Goal: Information Seeking & Learning: Learn about a topic

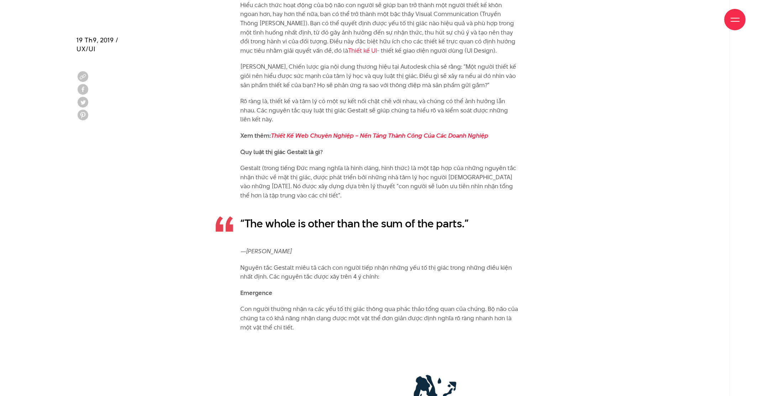
scroll to position [1139, 0]
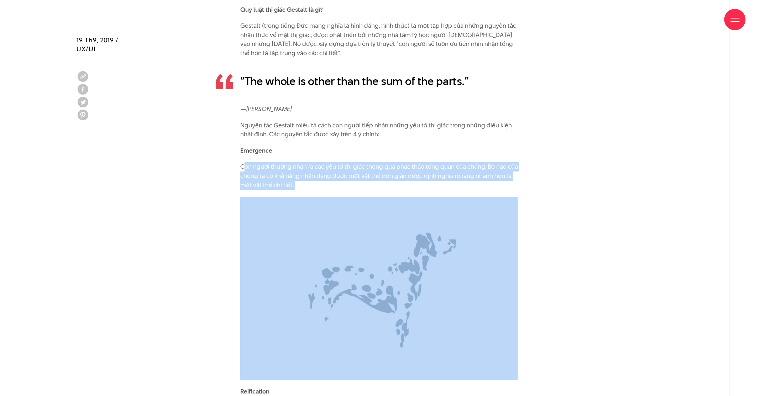
drag, startPoint x: 246, startPoint y: 168, endPoint x: 253, endPoint y: 191, distance: 24.4
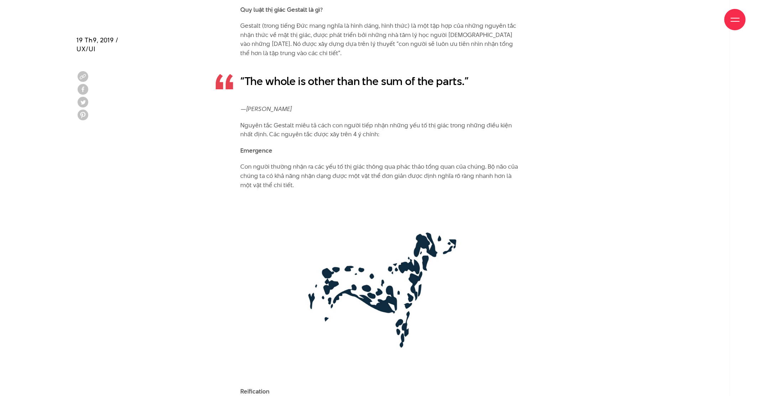
scroll to position [1317, 0]
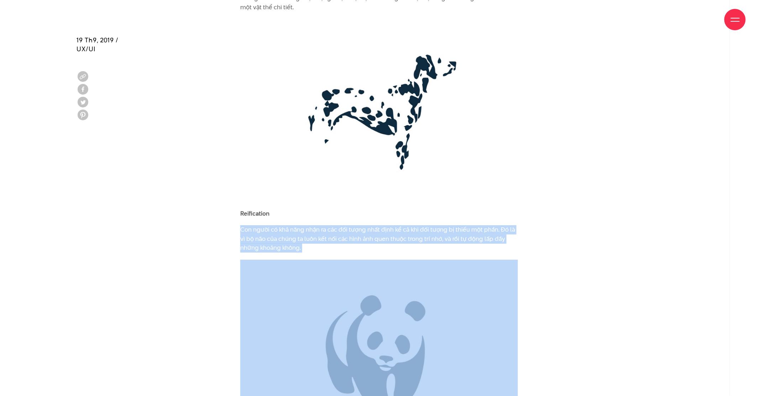
drag, startPoint x: 239, startPoint y: 228, endPoint x: 273, endPoint y: 264, distance: 49.1
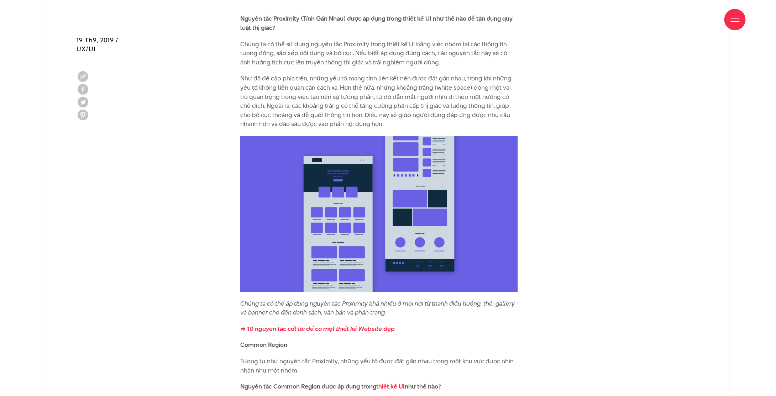
scroll to position [2384, 0]
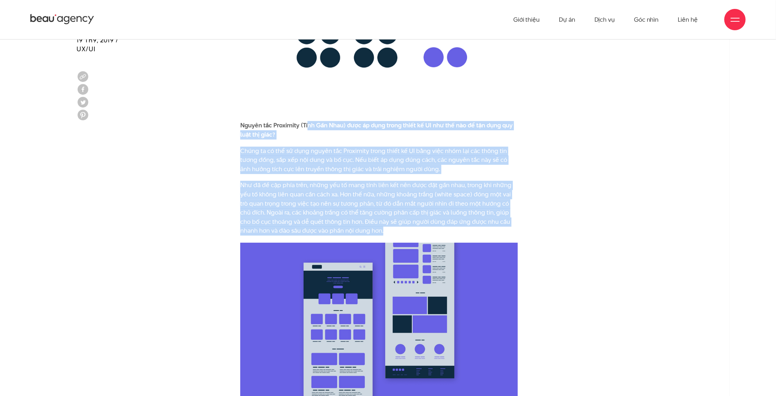
drag, startPoint x: 307, startPoint y: 126, endPoint x: 486, endPoint y: 233, distance: 209.4
click at [473, 226] on p "Như đã đề cập phía trên, những yếu tố mang tính liên kết nên được đặt gần nhau,…" at bounding box center [379, 208] width 278 height 55
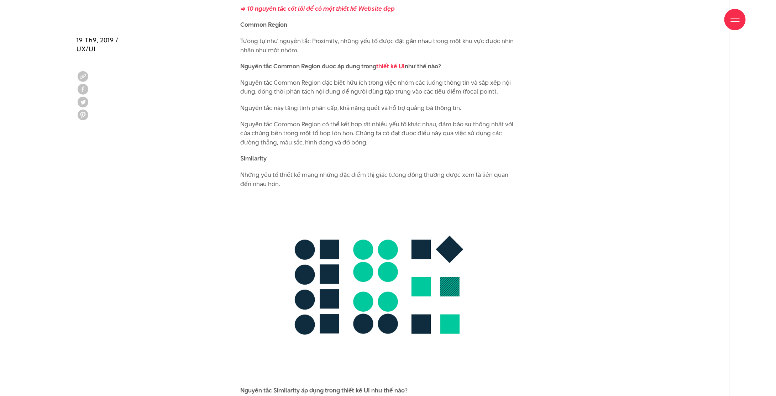
scroll to position [2989, 0]
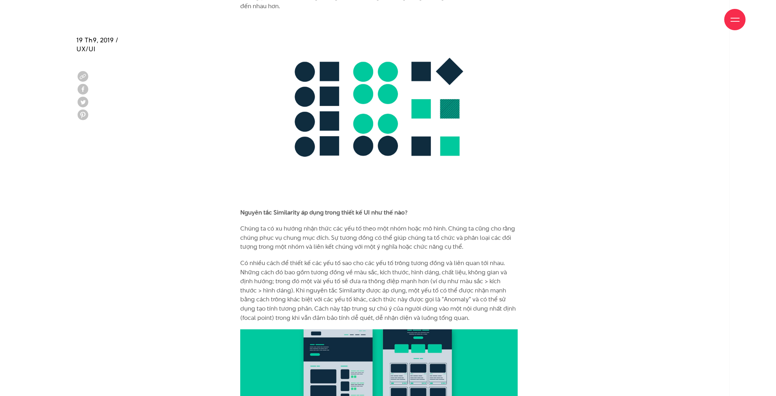
click at [308, 236] on p "Chúng ta có xu hướng nhận thức các yếu tố theo một nhóm hoặc mô hình. Chúng ta …" at bounding box center [379, 237] width 278 height 27
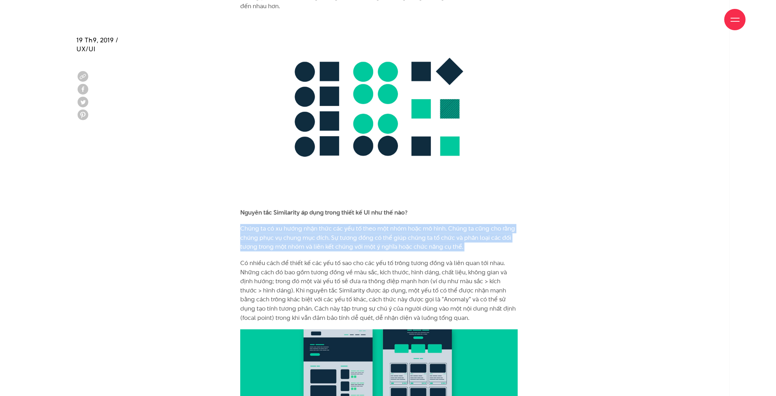
click at [308, 236] on p "Chúng ta có xu hướng nhận thức các yếu tố theo một nhóm hoặc mô hình. Chúng ta …" at bounding box center [379, 237] width 278 height 27
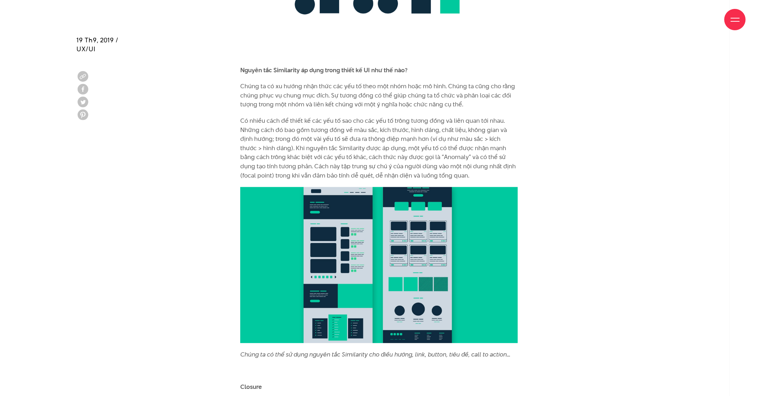
click at [426, 146] on p "Có nhiều cách để thiết kế các yếu tố sao cho các yếu tố trông tương đồng và liê…" at bounding box center [379, 148] width 278 height 64
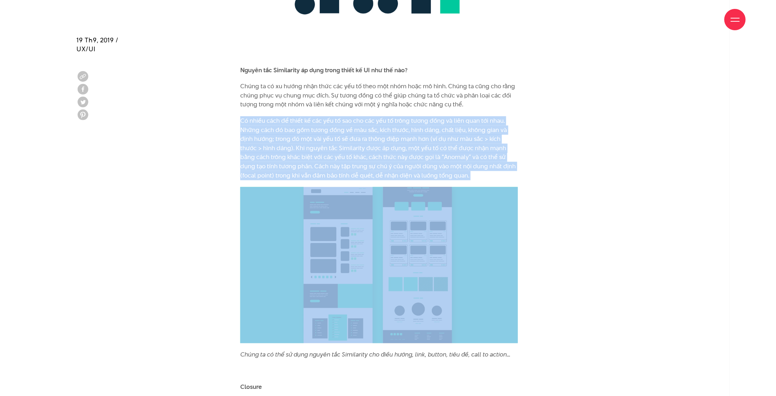
click at [426, 146] on p "Có nhiều cách để thiết kế các yếu tố sao cho các yếu tố trông tương đồng và liê…" at bounding box center [379, 148] width 278 height 64
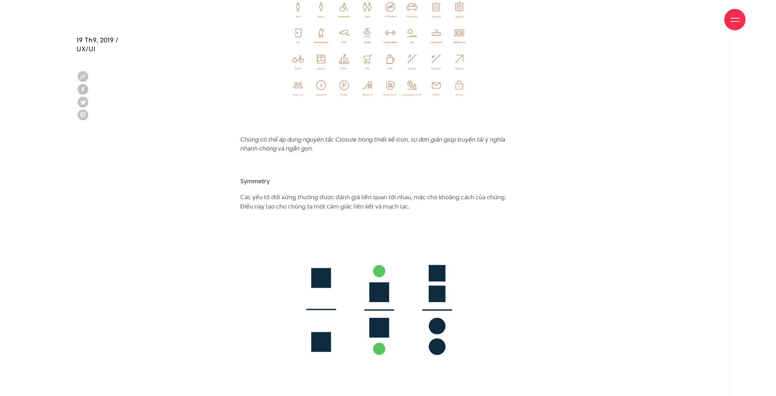
scroll to position [3879, 0]
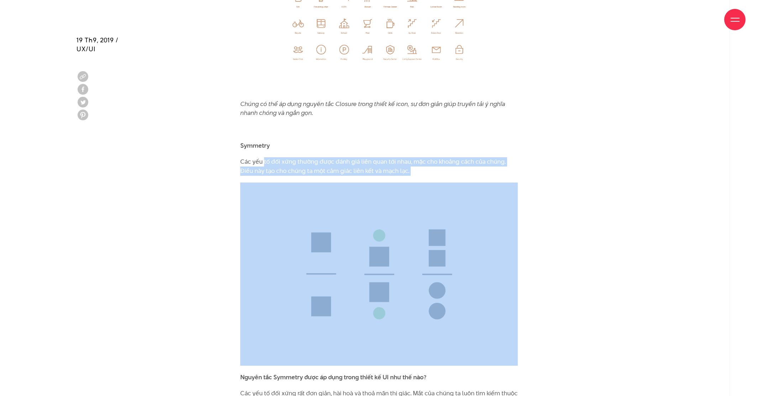
drag, startPoint x: 264, startPoint y: 163, endPoint x: 255, endPoint y: 184, distance: 22.5
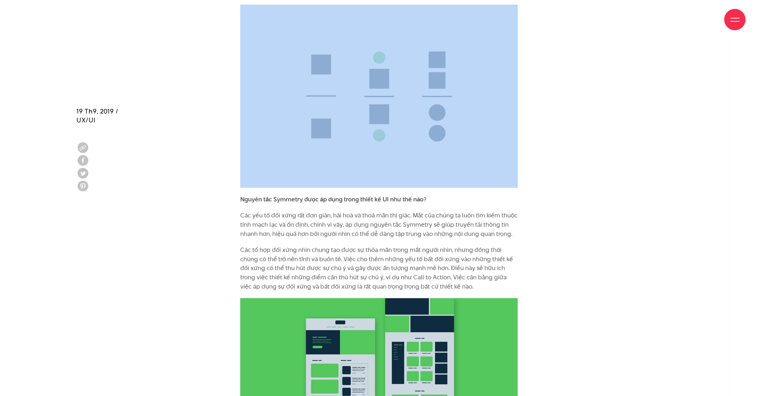
scroll to position [4163, 0]
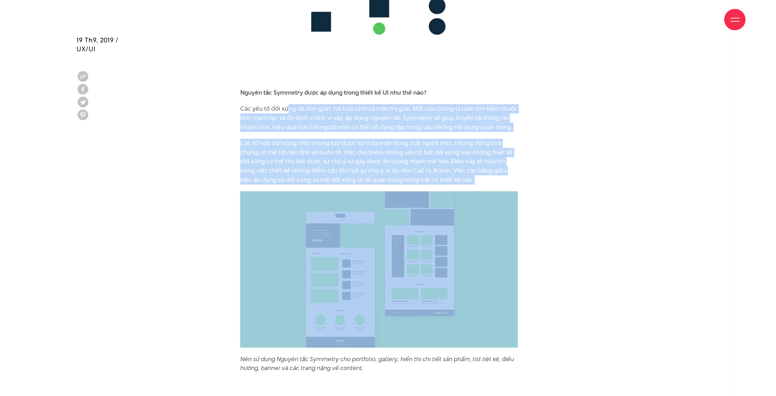
drag, startPoint x: 287, startPoint y: 98, endPoint x: 514, endPoint y: 184, distance: 242.6
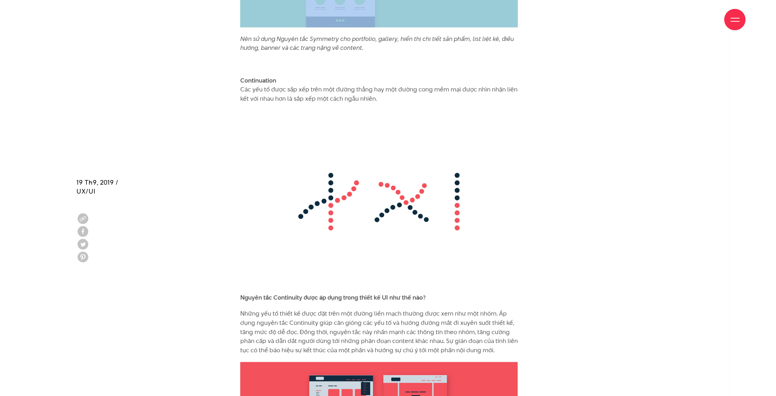
scroll to position [4626, 0]
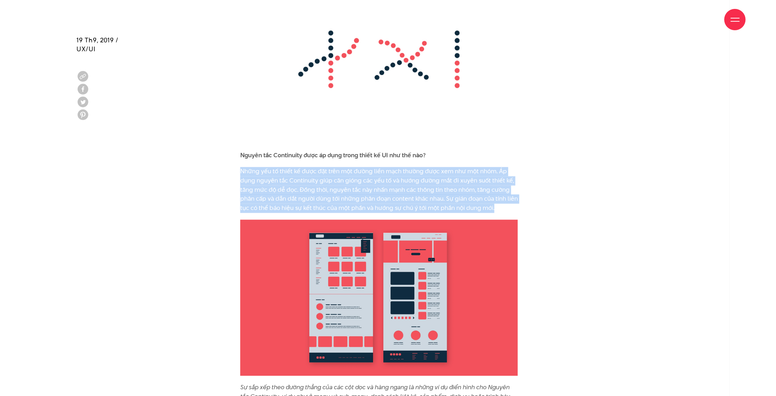
drag, startPoint x: 245, startPoint y: 173, endPoint x: 529, endPoint y: 210, distance: 286.0
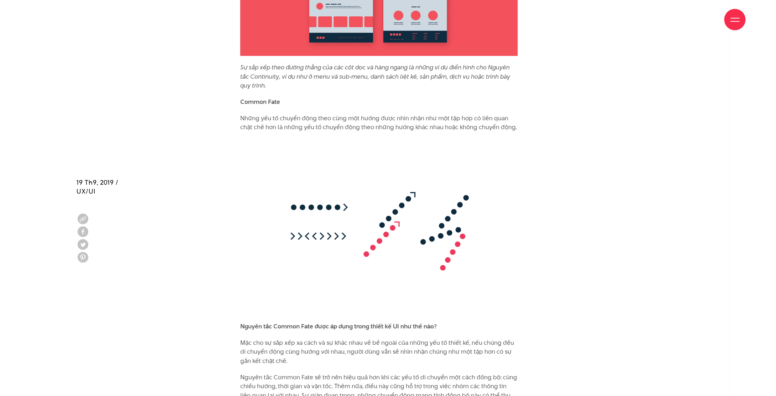
scroll to position [5089, 0]
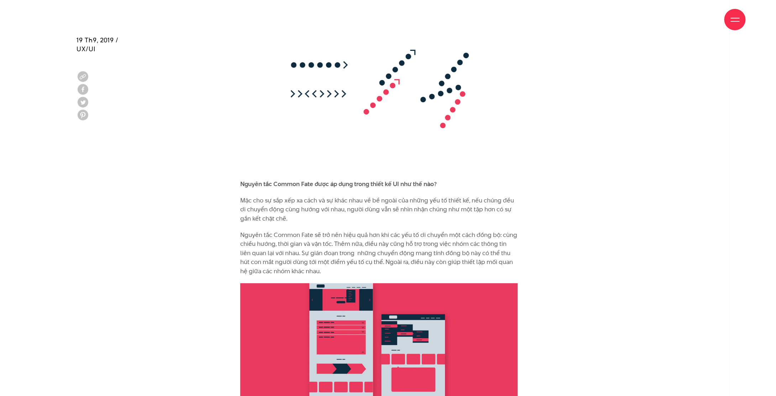
drag, startPoint x: 235, startPoint y: 195, endPoint x: 356, endPoint y: 269, distance: 142.2
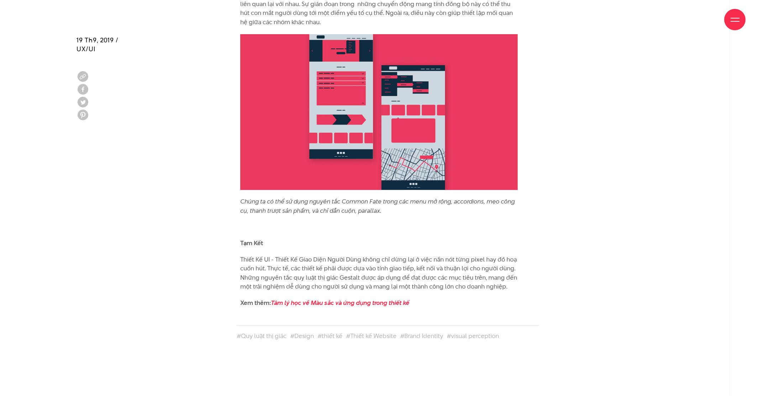
scroll to position [5516, 0]
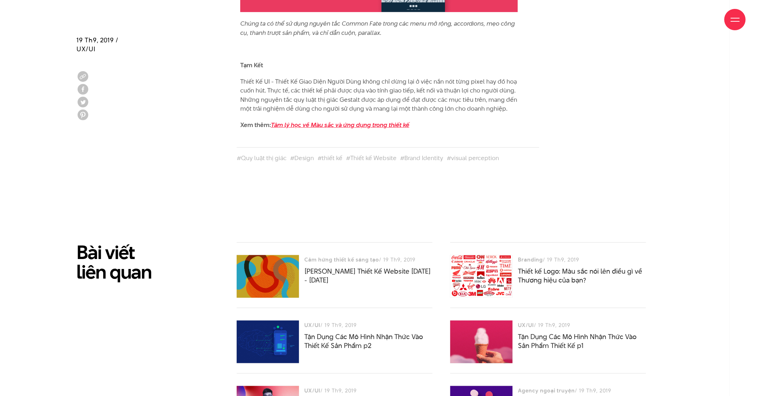
click at [301, 127] on em "Tâm lý học về Màu sắc và ứng dụng trong thiết kế" at bounding box center [340, 125] width 138 height 9
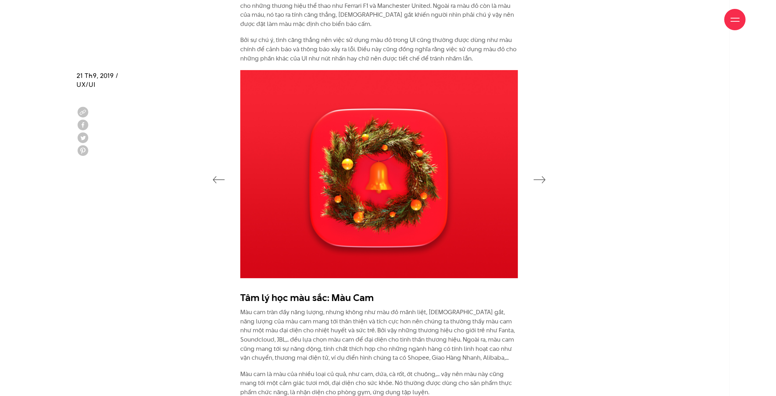
scroll to position [1174, 0]
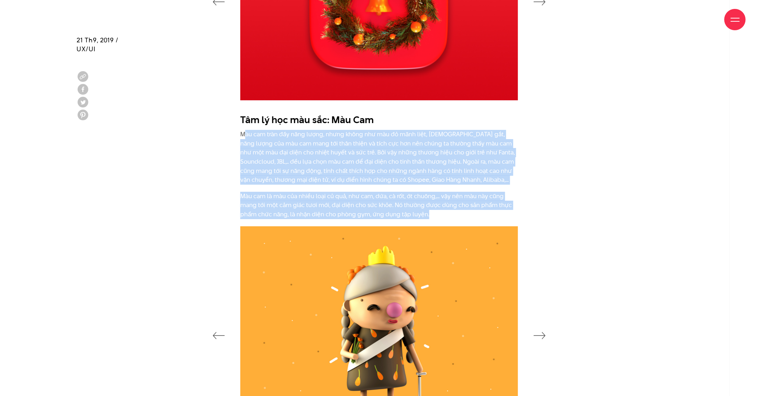
drag, startPoint x: 243, startPoint y: 134, endPoint x: 509, endPoint y: 211, distance: 276.8
click at [512, 212] on div "Tâm lý học màu sắc: Màu Cam Màu cam tràn đầy năng lượng, nhưng không như màu đỏ…" at bounding box center [379, 166] width 278 height 106
click at [475, 211] on p "Màu cam là màu của nhiều loại củ quả, như cam, dứa, cà rốt, ớt chuông,... vậy n…" at bounding box center [379, 205] width 278 height 27
drag, startPoint x: 448, startPoint y: 212, endPoint x: 222, endPoint y: 135, distance: 238.5
click at [222, 135] on div "Tâm lý học màu sắc: Màu Cam Màu cam tràn đầy năng lượng, nhưng không như màu đỏ…" at bounding box center [388, 168] width 641 height 117
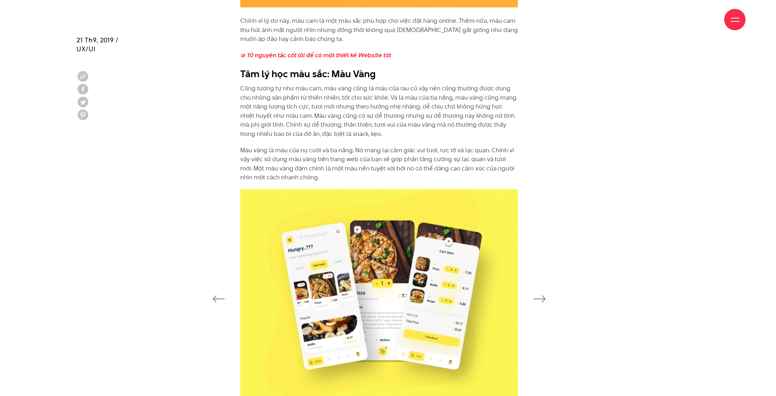
scroll to position [1530, 0]
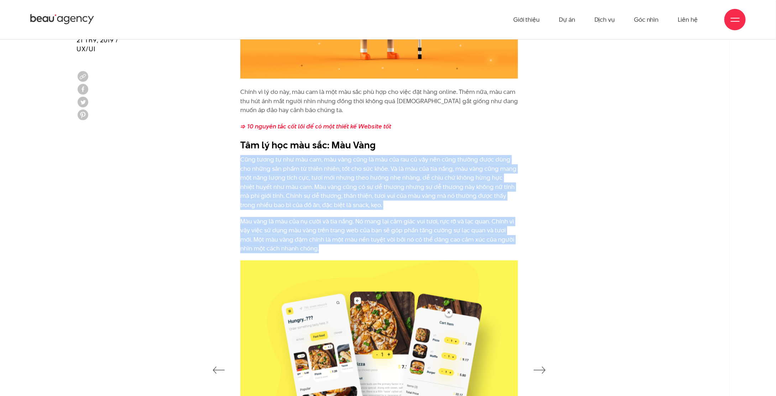
drag, startPoint x: 242, startPoint y: 158, endPoint x: 362, endPoint y: 251, distance: 151.7
click at [362, 251] on div "Chính vì lý do này, màu cam là một màu sắc phù hợp cho việc đặt hàng online. Th…" at bounding box center [379, 171] width 278 height 166
click at [361, 251] on p "Màu vàng là màu của nụ cười và tia nắng. Nó mang lại cảm giác vui tươi, rực rỡ …" at bounding box center [379, 235] width 278 height 36
click at [359, 249] on p "Màu vàng là màu của nụ cười và tia nắng. Nó mang lại cảm giác vui tươi, rực rỡ …" at bounding box center [379, 235] width 278 height 36
drag, startPoint x: 358, startPoint y: 249, endPoint x: 208, endPoint y: 162, distance: 173.7
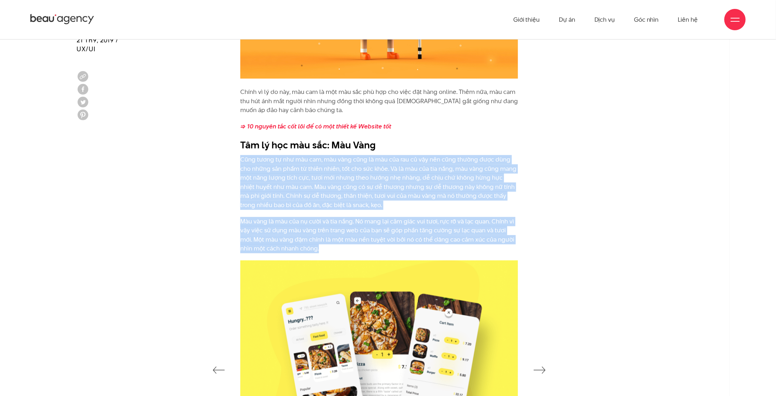
click at [208, 162] on div "Chính vì lý do này, màu cam là một màu sắc phù hợp cho việc đặt hàng online. Th…" at bounding box center [388, 174] width 641 height 173
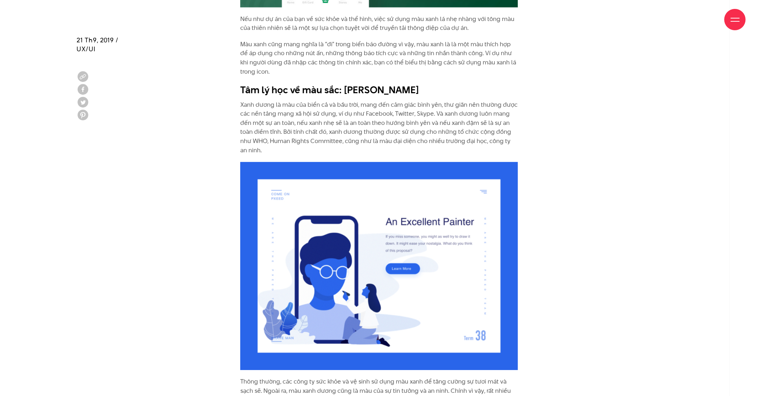
scroll to position [2455, 0]
